Goal: Task Accomplishment & Management: Use online tool/utility

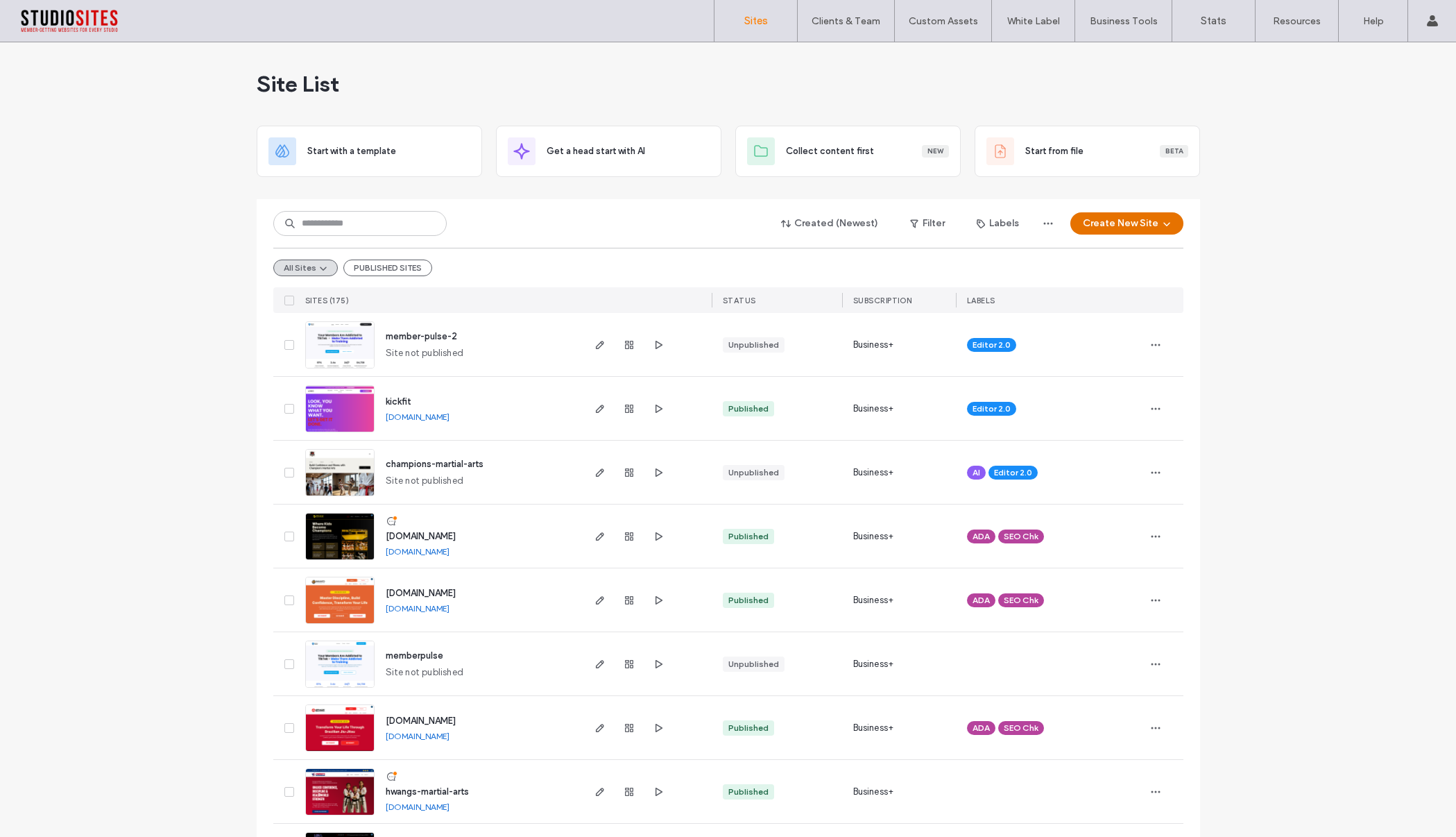
click at [1097, 228] on button "Create New Site" at bounding box center [1127, 223] width 113 height 23
click at [1155, 270] on div "Start with a template" at bounding box center [1162, 270] width 89 height 14
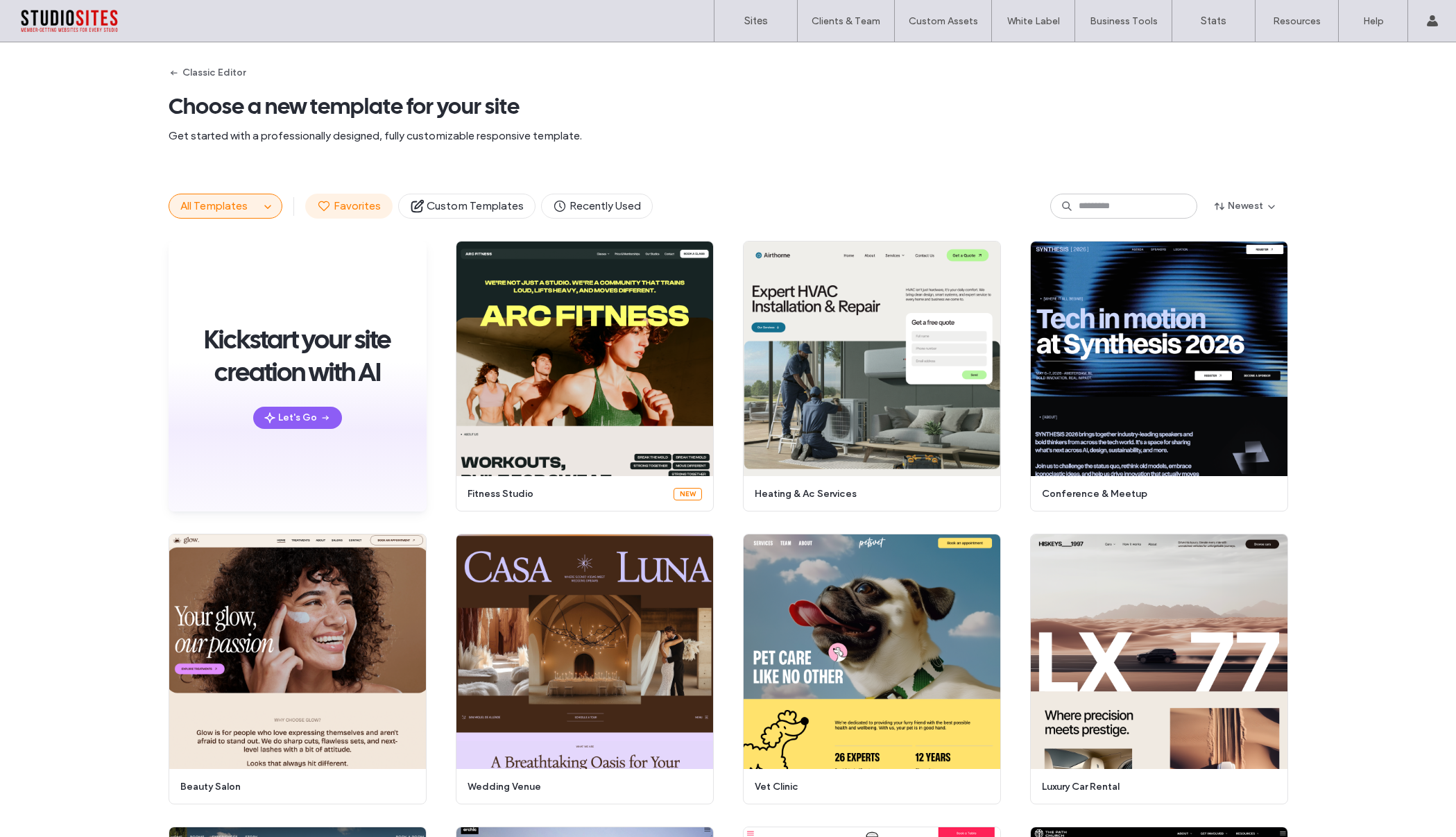
click at [340, 211] on span "Favorites" at bounding box center [349, 206] width 64 height 16
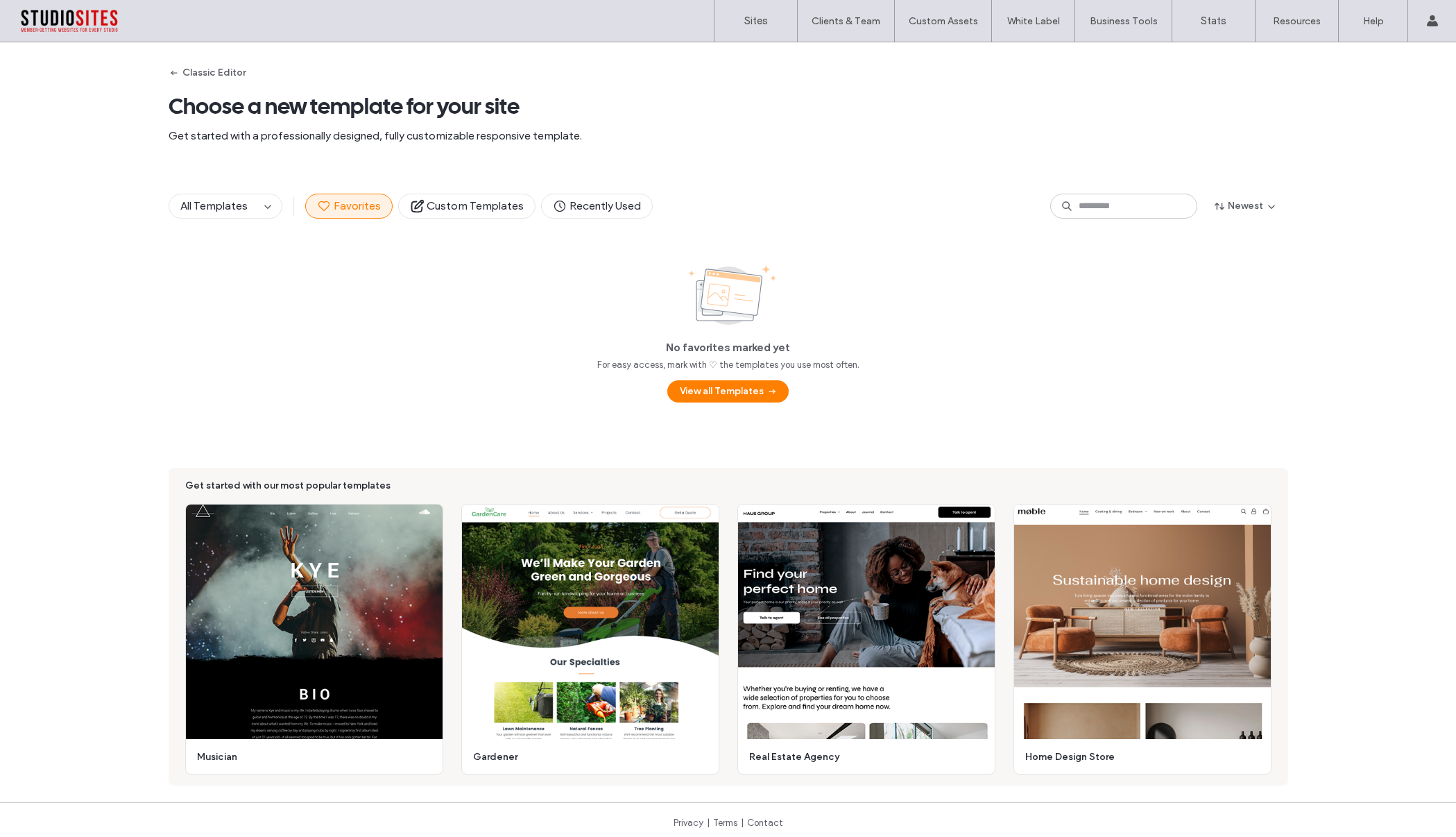
scroll to position [6, 0]
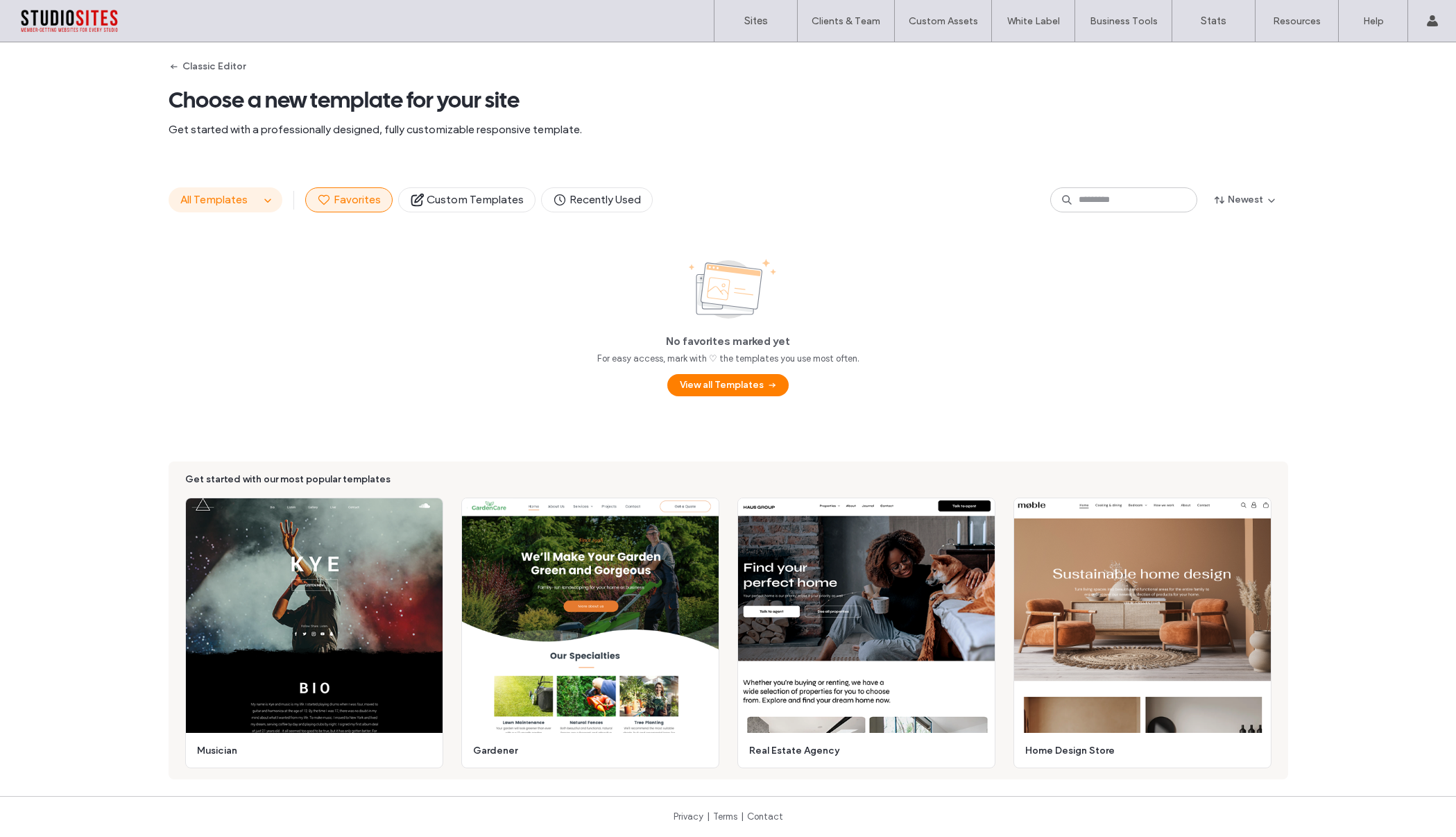
click at [235, 201] on span "All Templates" at bounding box center [214, 199] width 68 height 13
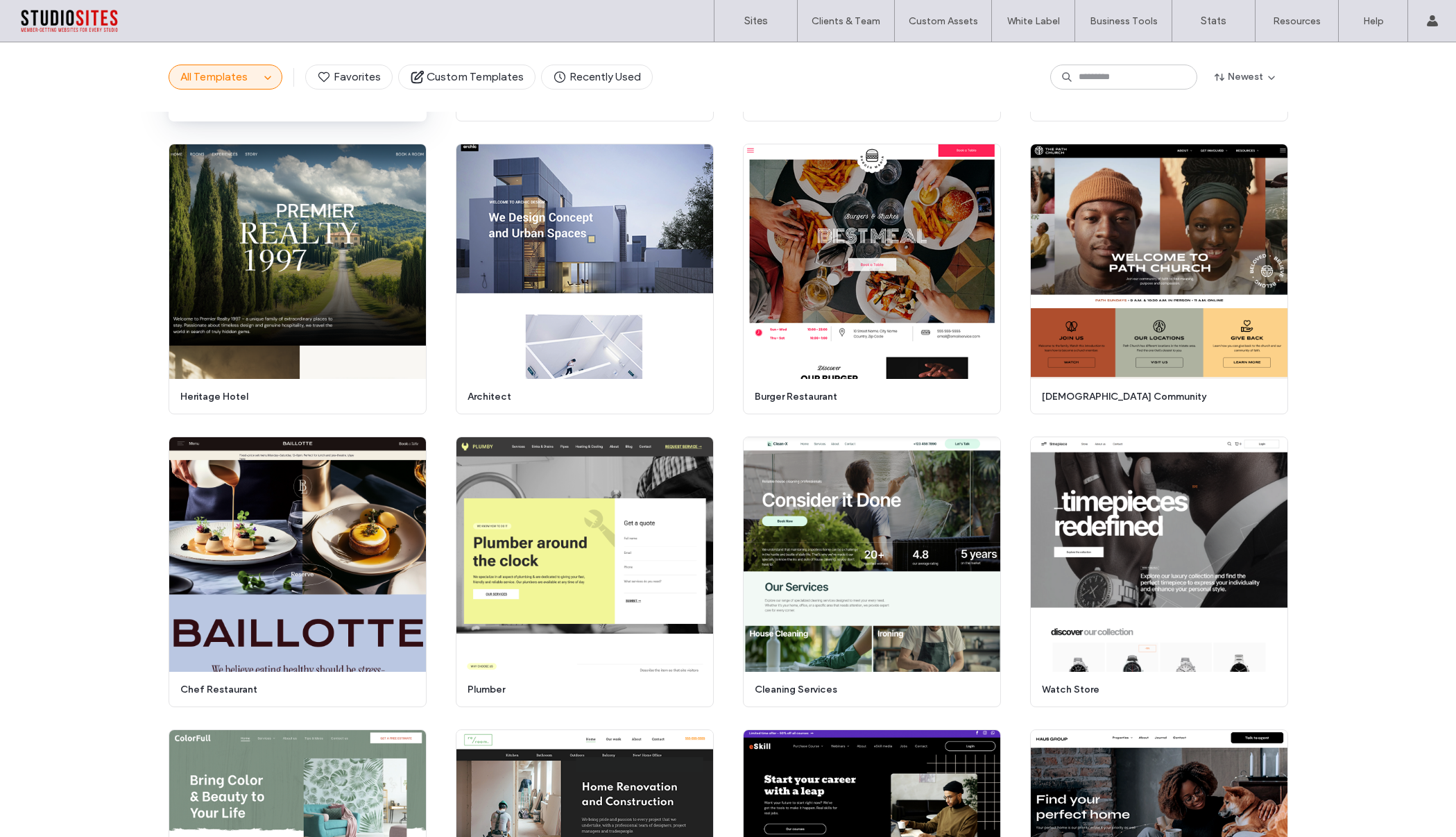
scroll to position [0, 0]
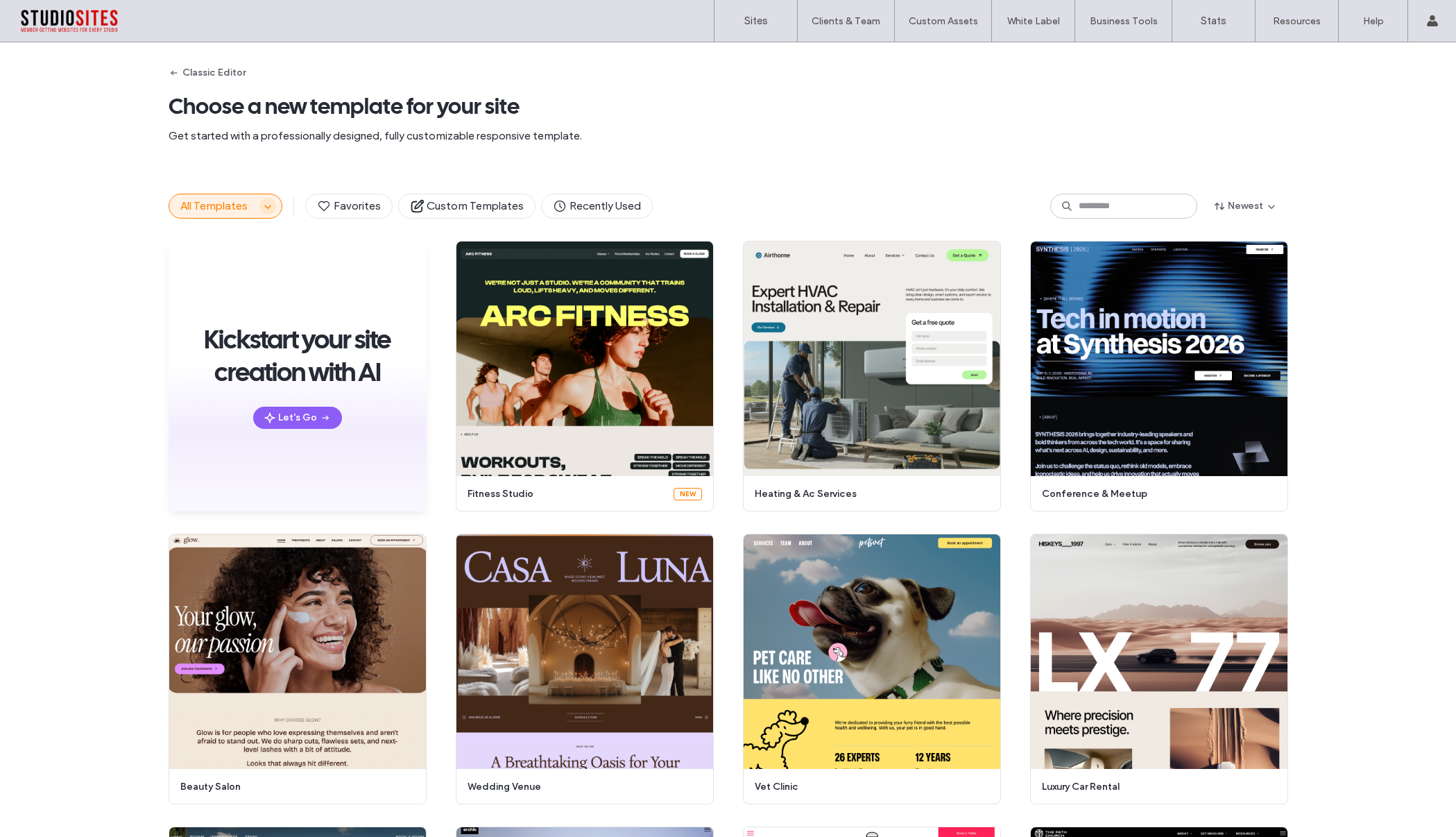
click at [263, 211] on icon "button" at bounding box center [267, 206] width 11 height 11
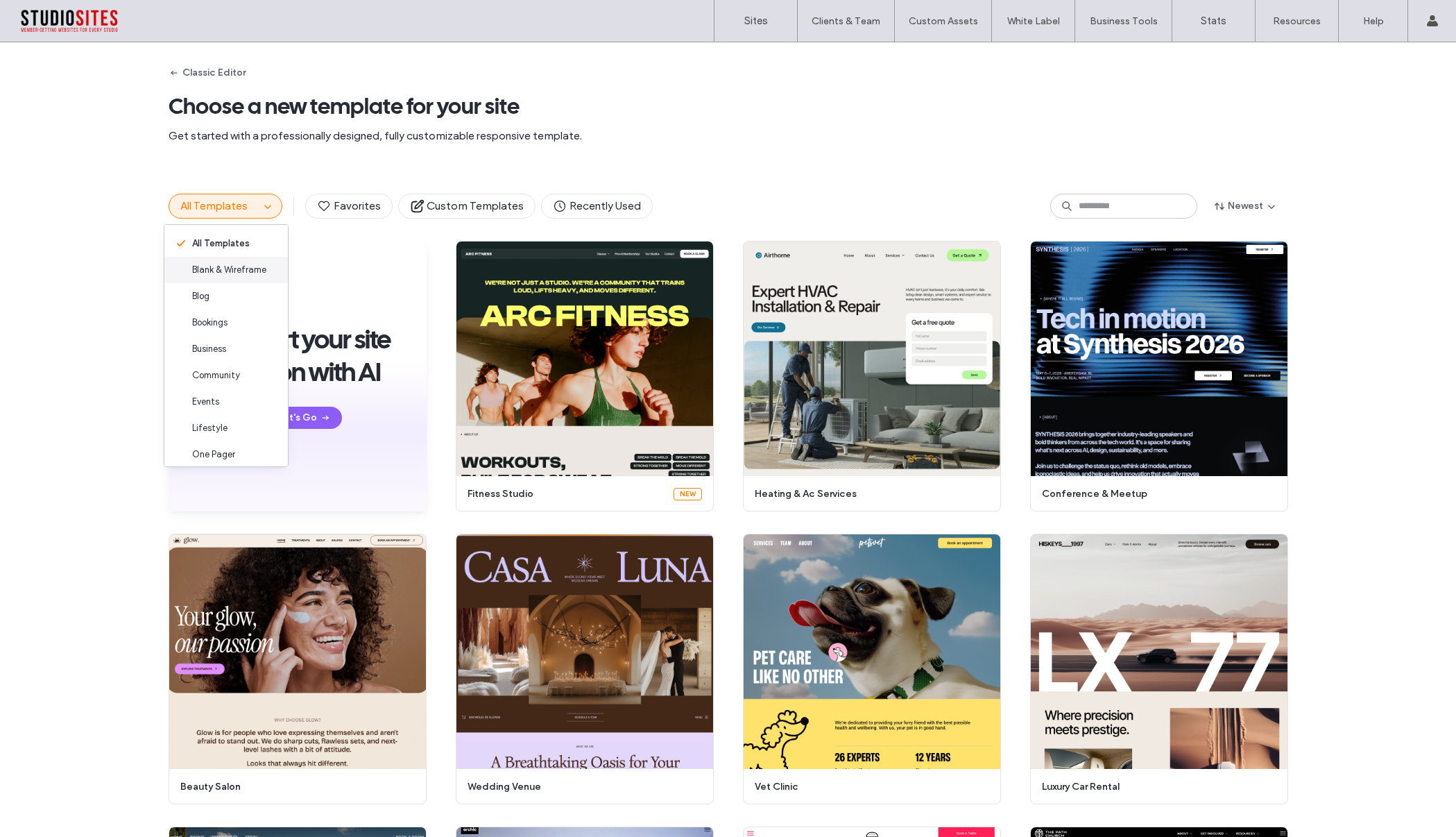
click at [239, 270] on span "Blank & Wireframe" at bounding box center [229, 270] width 75 height 14
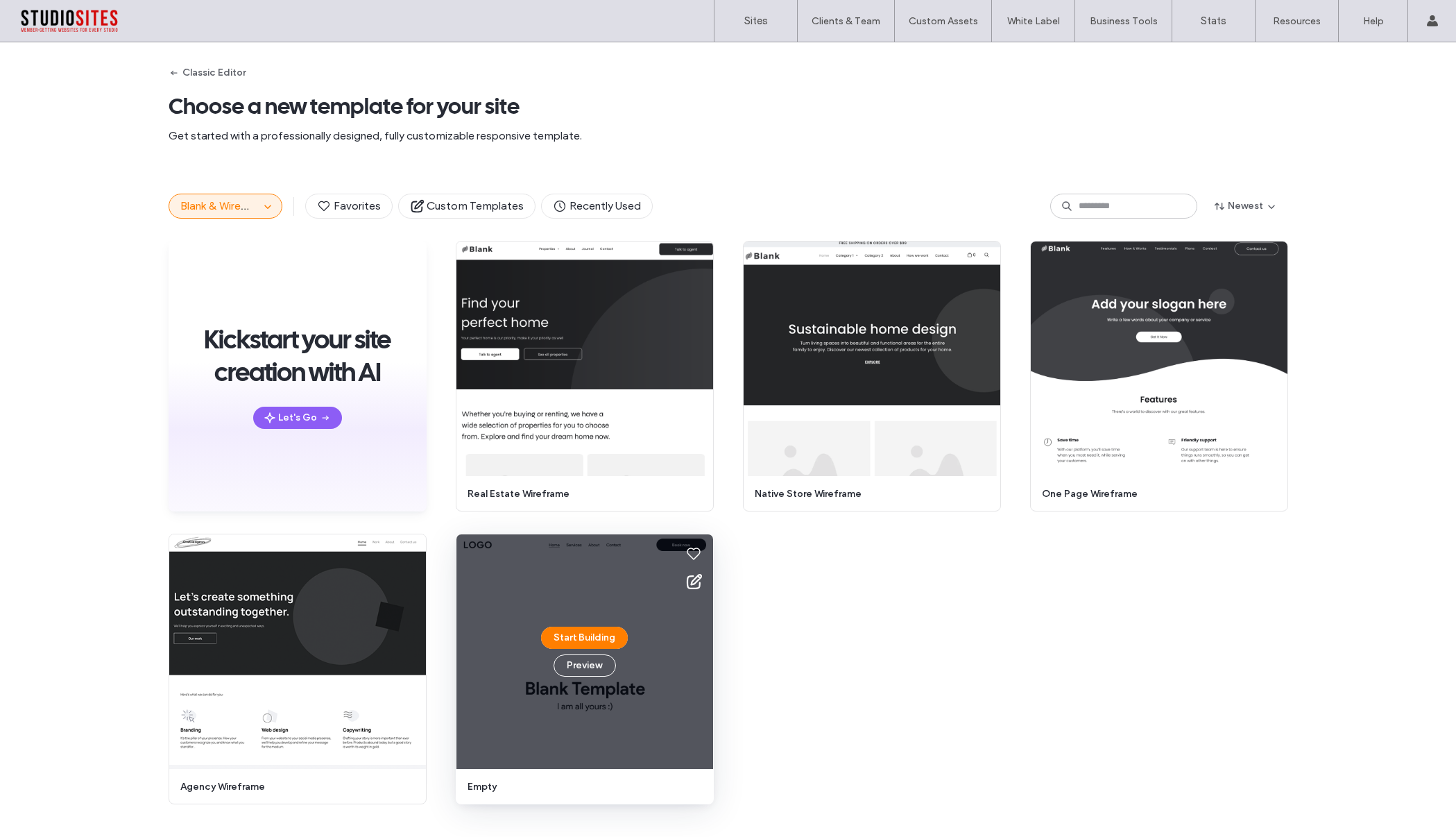
click at [679, 636] on div "Start Building Preview" at bounding box center [584, 651] width 256 height 235
click at [596, 636] on button "Start Building" at bounding box center [584, 637] width 87 height 23
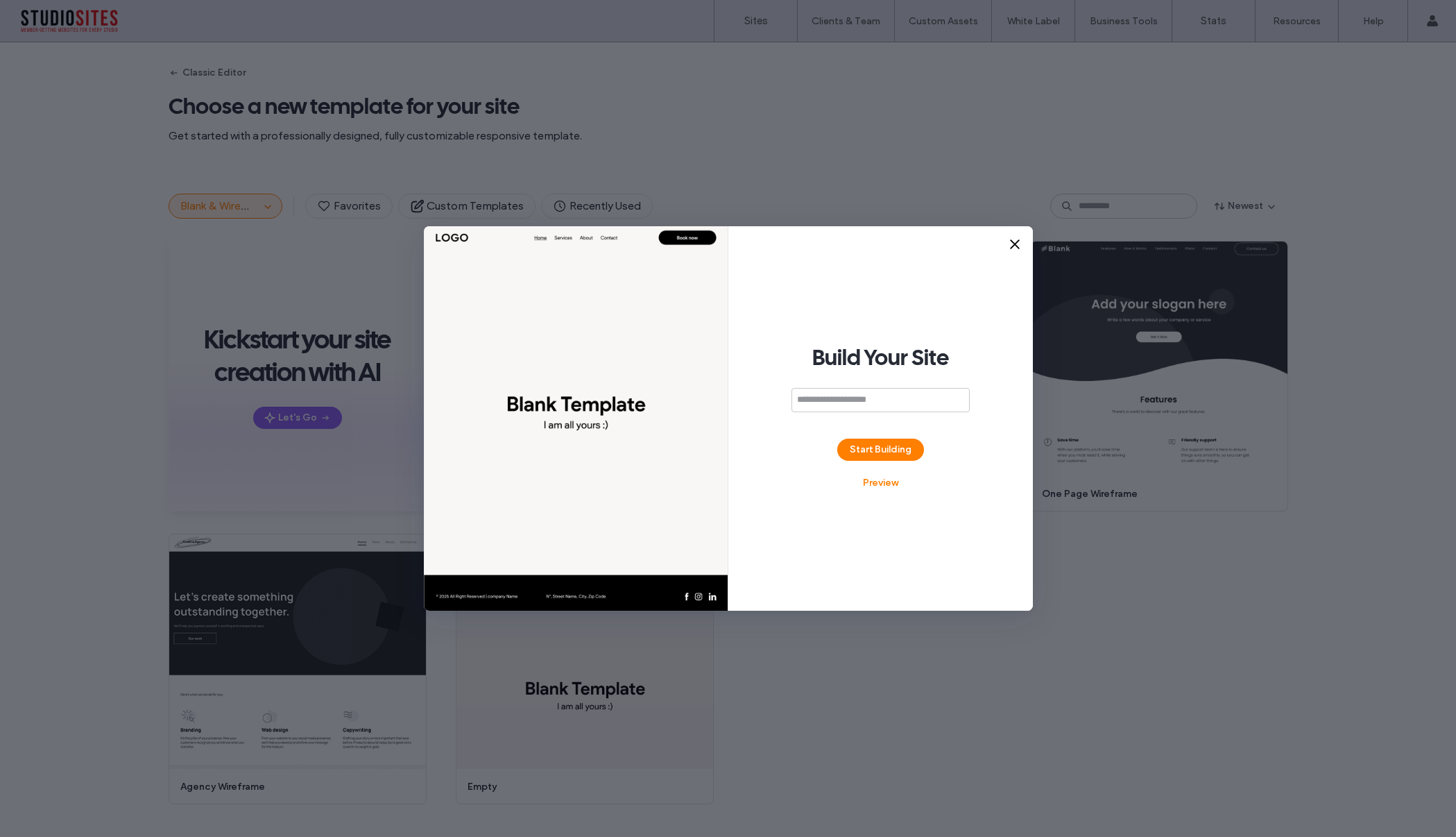
click at [820, 399] on input at bounding box center [880, 399] width 178 height 24
type input "**********"
click at [858, 455] on button "Start Building" at bounding box center [881, 449] width 87 height 23
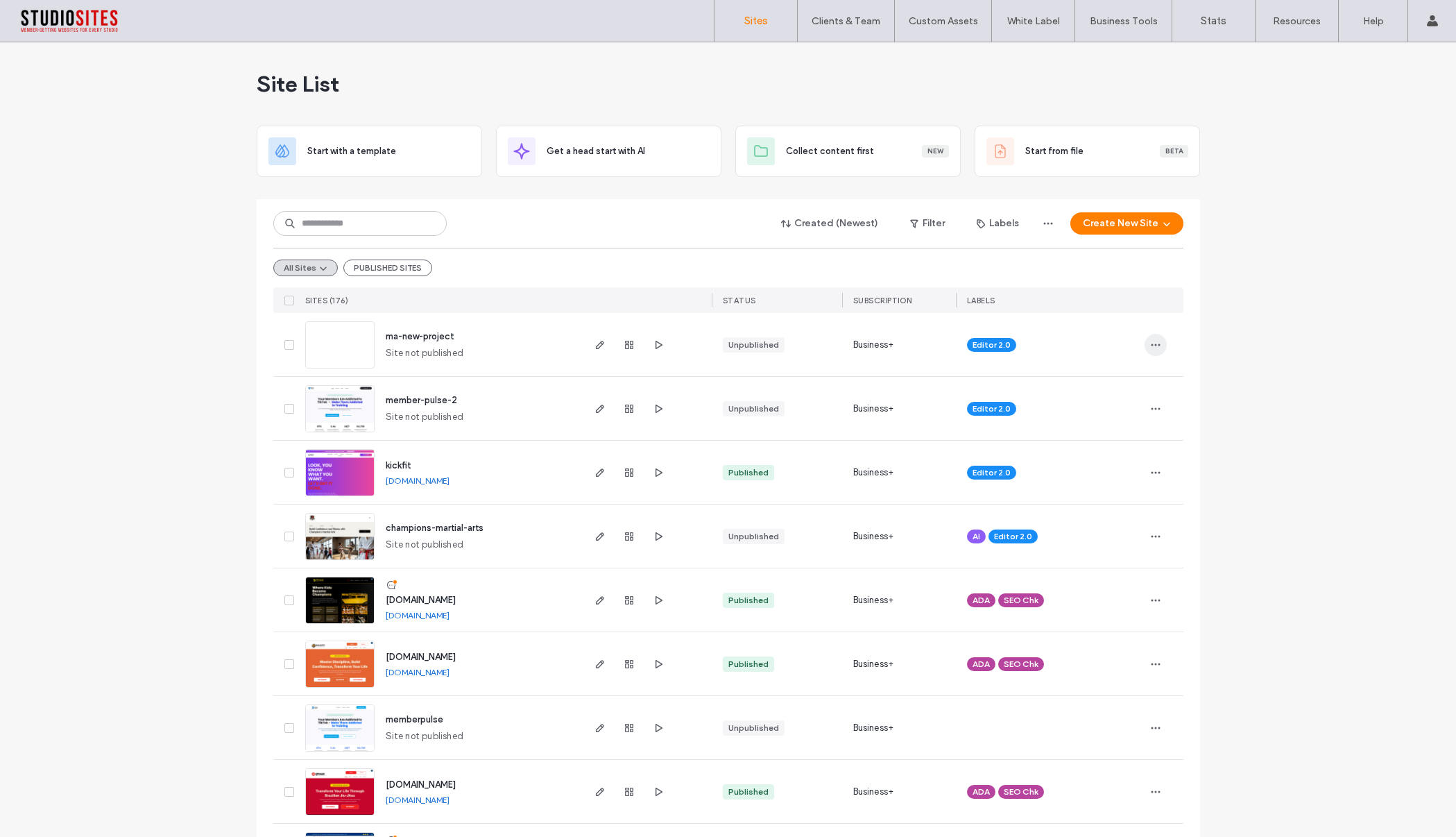
click at [1152, 344] on icon "button" at bounding box center [1155, 345] width 11 height 11
click at [1082, 521] on span "Delete Site" at bounding box center [1086, 521] width 46 height 14
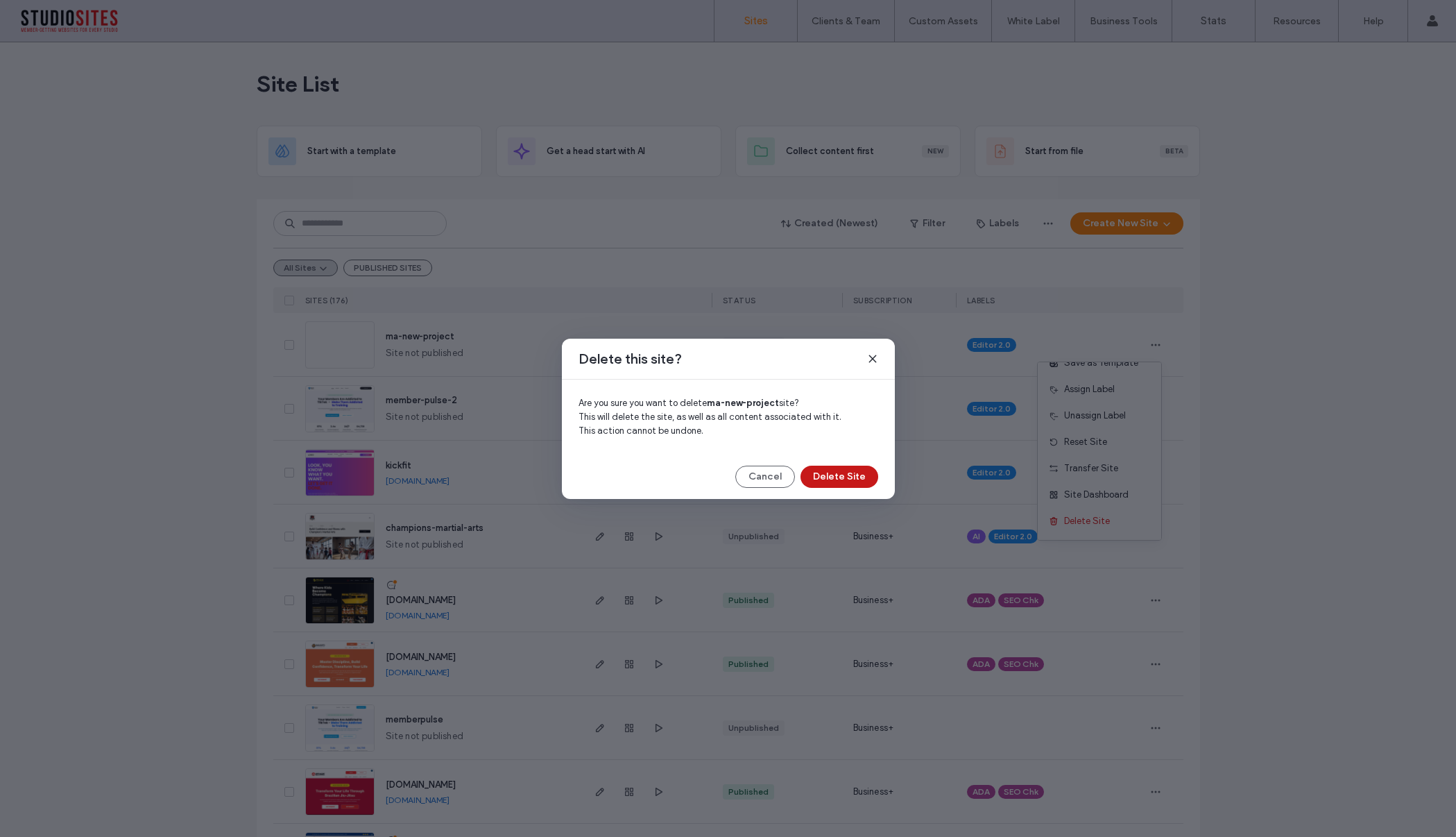
click at [827, 469] on button "Delete Site" at bounding box center [839, 476] width 78 height 23
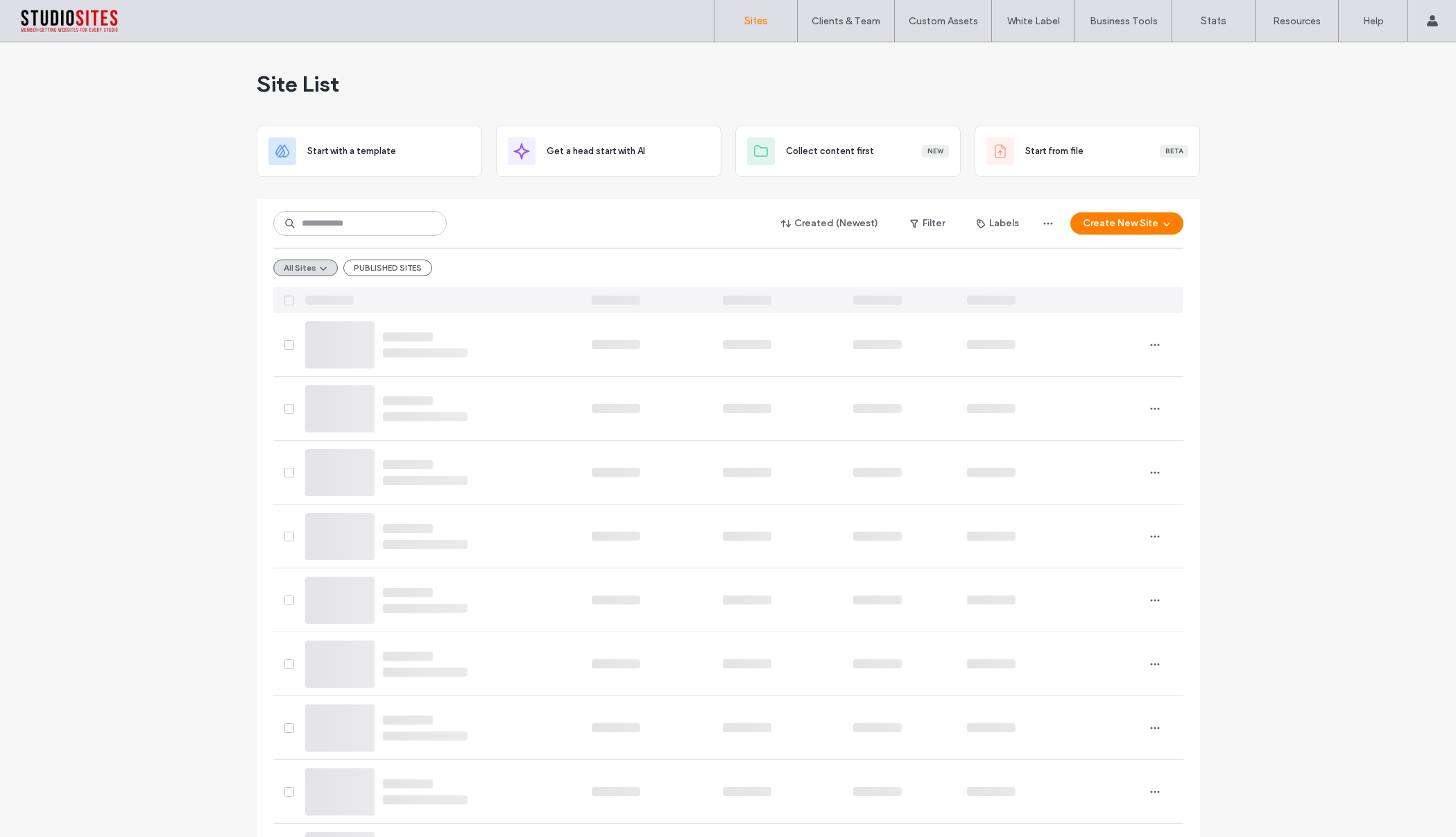
drag, startPoint x: 1311, startPoint y: 195, endPoint x: 1291, endPoint y: 197, distance: 20.1
